Goal: Task Accomplishment & Management: Use online tool/utility

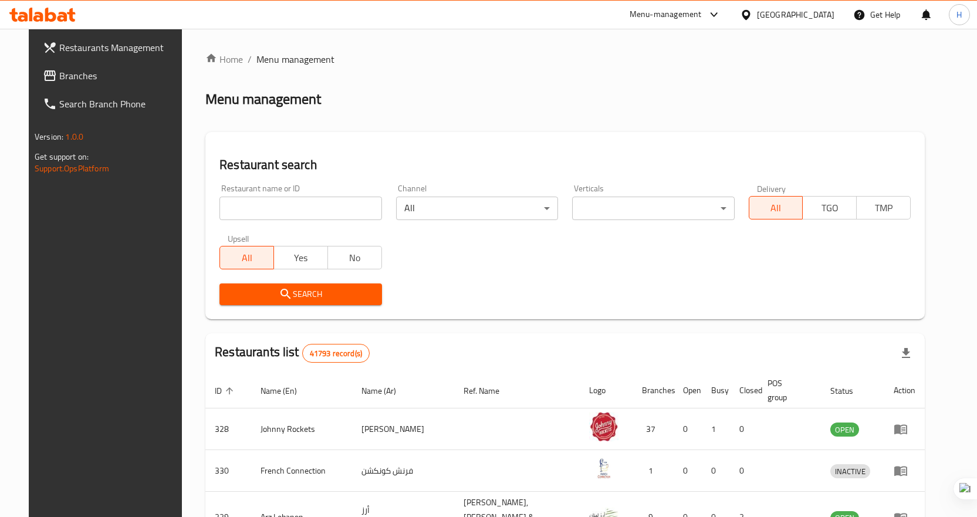
drag, startPoint x: 85, startPoint y: 70, endPoint x: 244, endPoint y: 134, distance: 170.9
click at [85, 70] on span "Branches" at bounding box center [120, 76] width 123 height 14
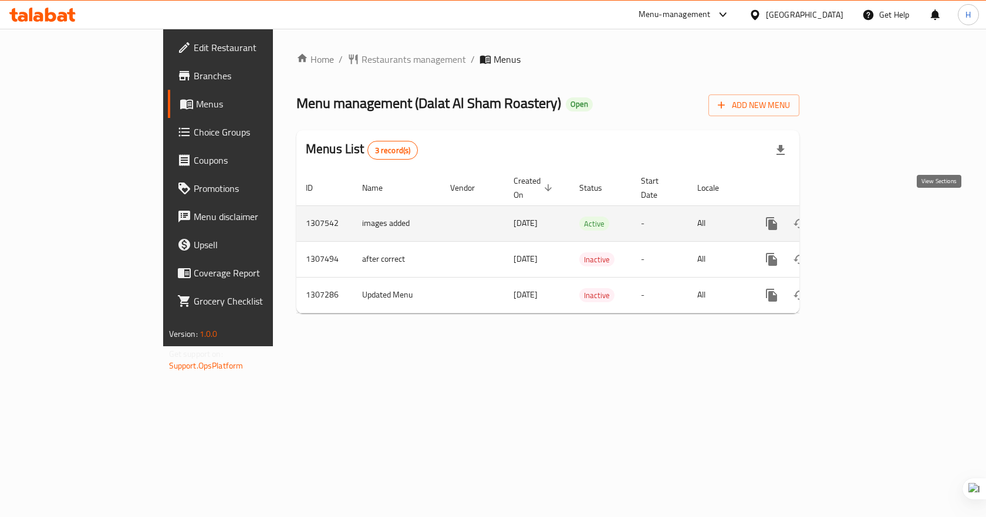
click at [862, 218] on icon "enhanced table" at bounding box center [856, 223] width 11 height 11
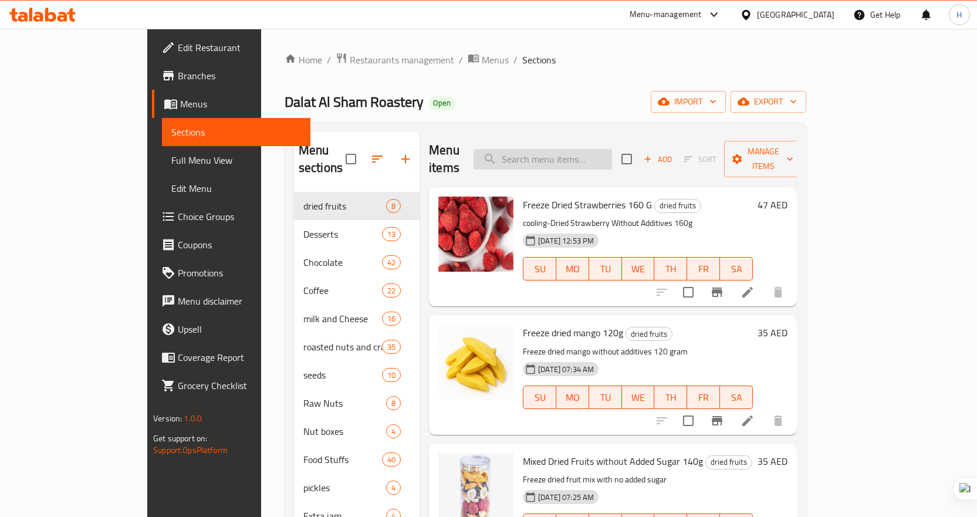
click at [590, 157] on input "search" at bounding box center [543, 159] width 139 height 21
paste input "Petfour Mixed with Country Butter Pastry Box 1kg"
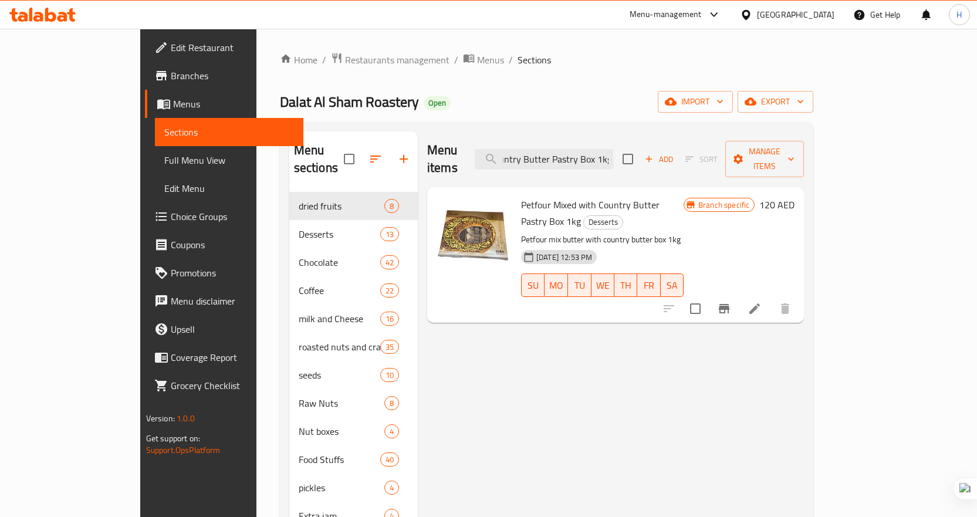
type input "Petfour Mixed with Country Butter Pastry Box 1kg"
click at [762, 302] on icon at bounding box center [755, 309] width 14 height 14
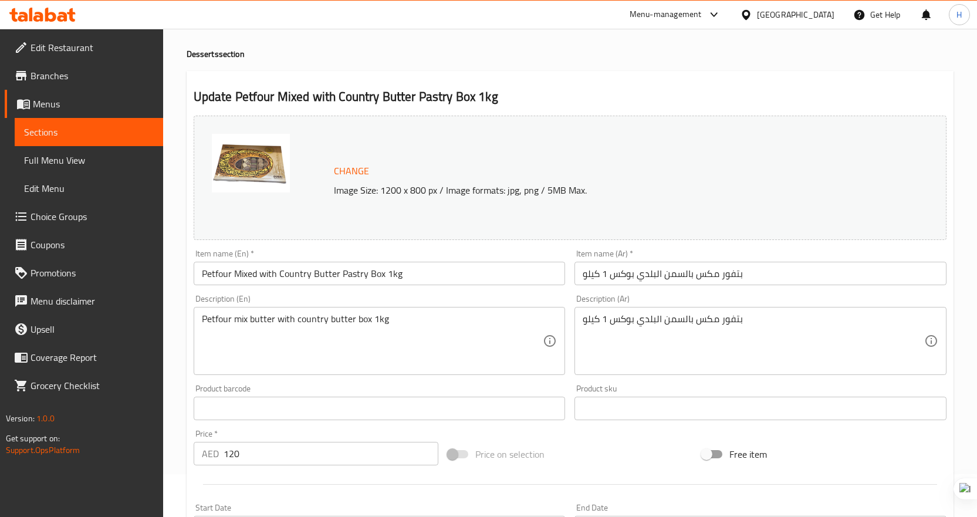
scroll to position [176, 0]
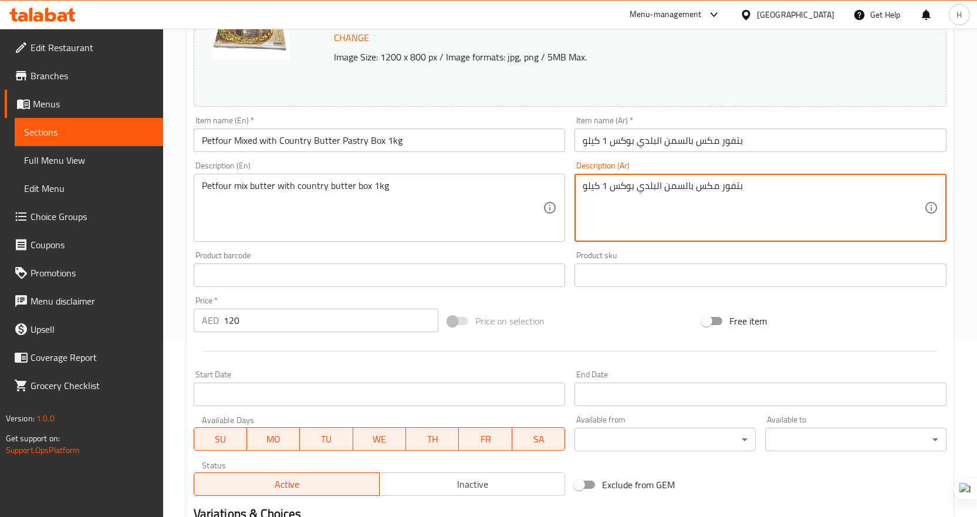
click at [656, 187] on textarea "بتفور مكس بالسمن البلدي بوكس 1 كيلو" at bounding box center [754, 208] width 342 height 56
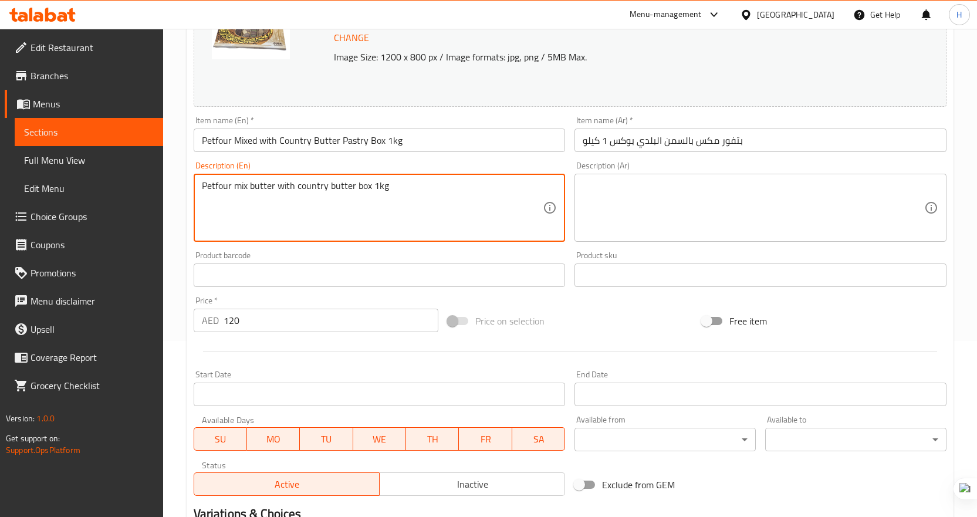
click at [343, 188] on textarea "Petfour mix butter with country butter box 1kg" at bounding box center [373, 208] width 342 height 56
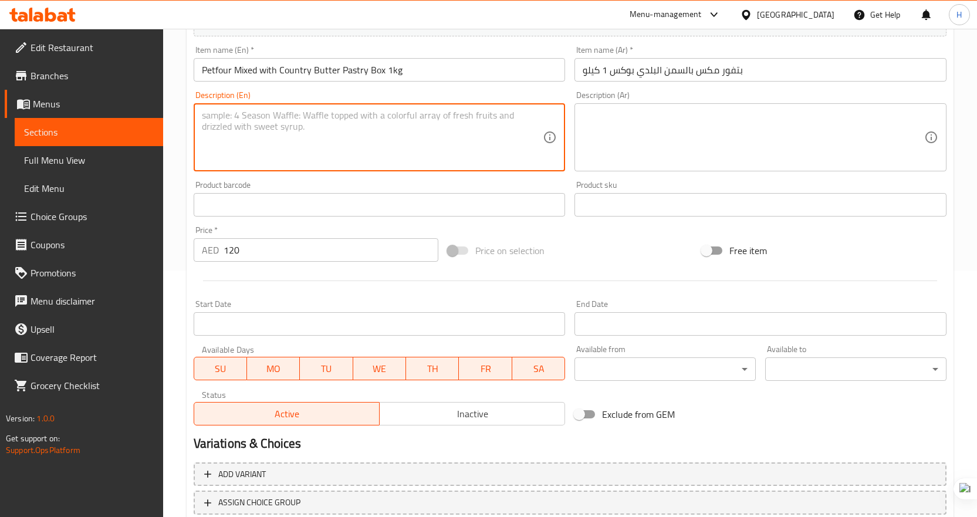
scroll to position [329, 0]
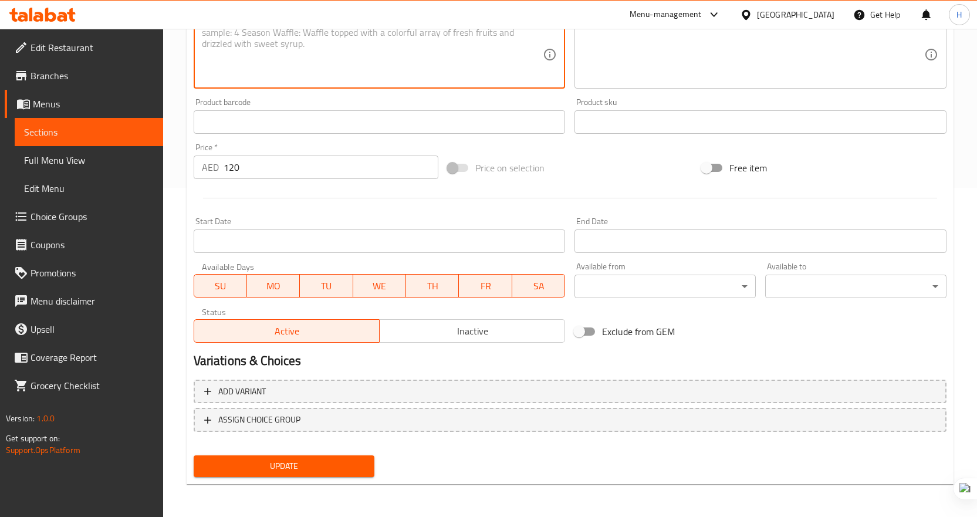
click at [275, 471] on span "Update" at bounding box center [284, 466] width 163 height 15
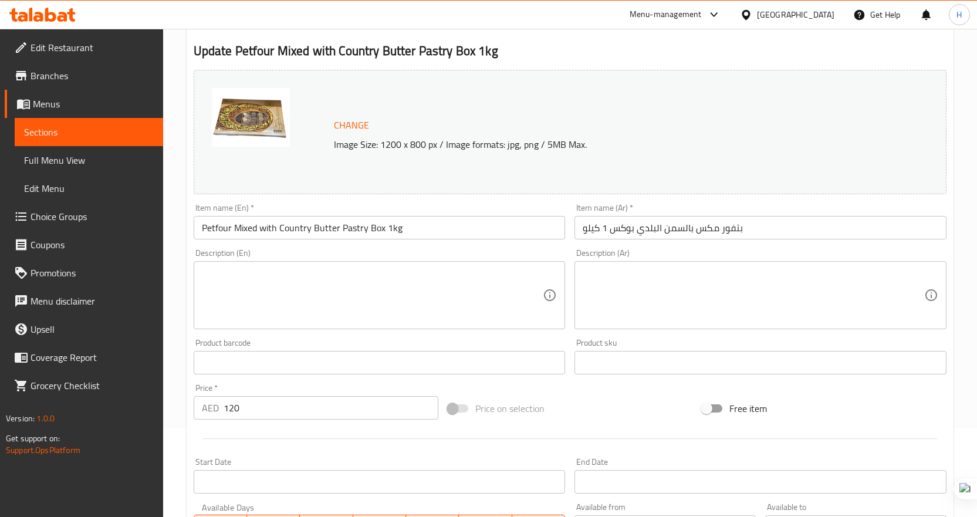
scroll to position [36, 0]
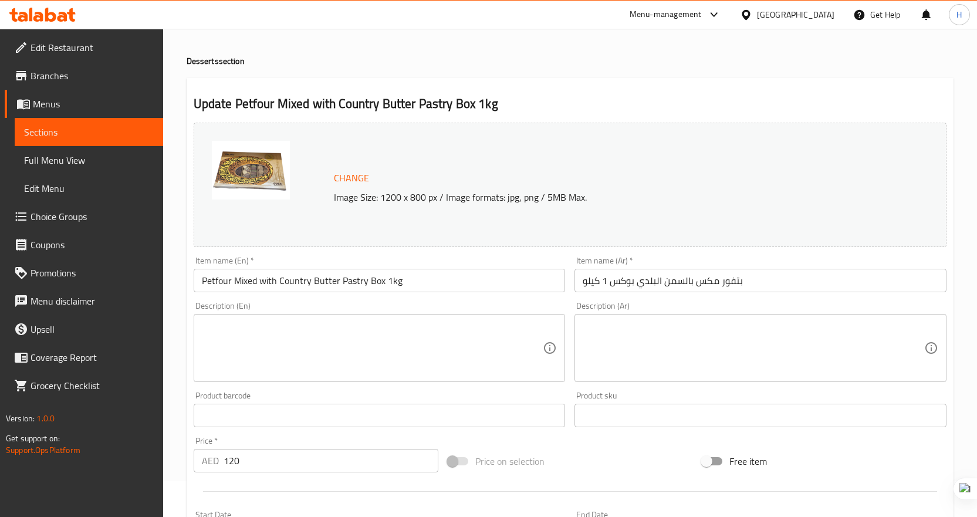
click at [56, 13] on icon at bounding box center [42, 15] width 66 height 14
